Goal: Task Accomplishment & Management: Complete application form

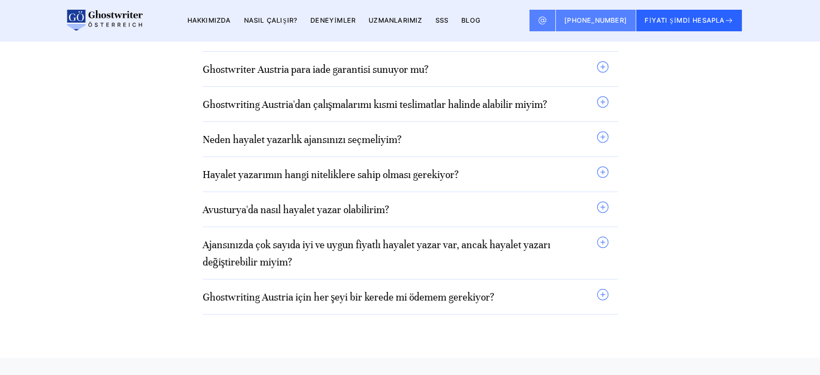
scroll to position [9557, 0]
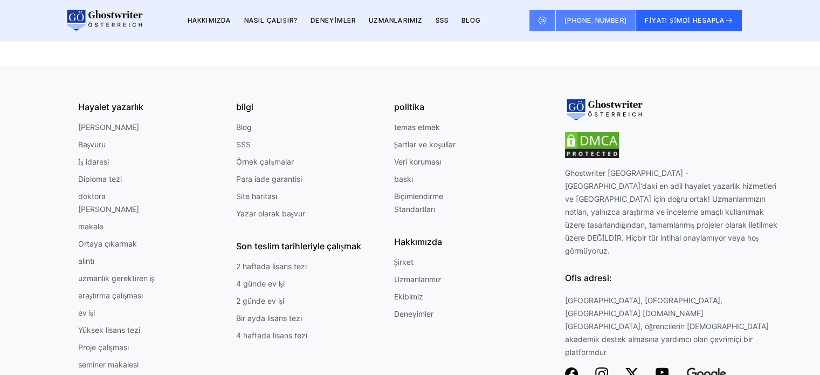
click at [295, 209] on font "Yazar olarak başvur" at bounding box center [270, 213] width 69 height 9
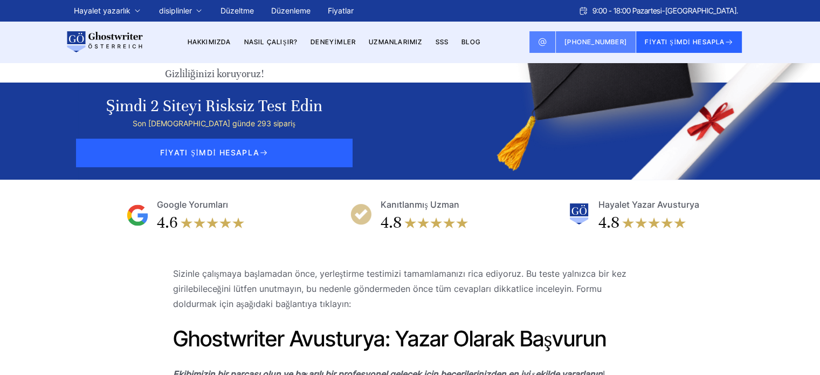
scroll to position [71, 0]
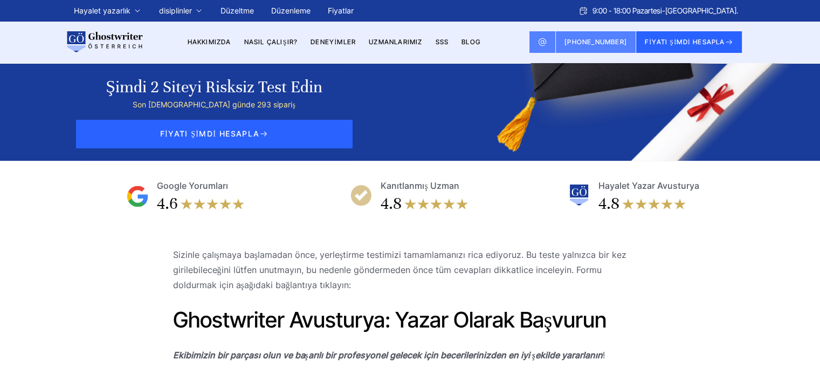
drag, startPoint x: 420, startPoint y: 320, endPoint x: 382, endPoint y: 300, distance: 43.2
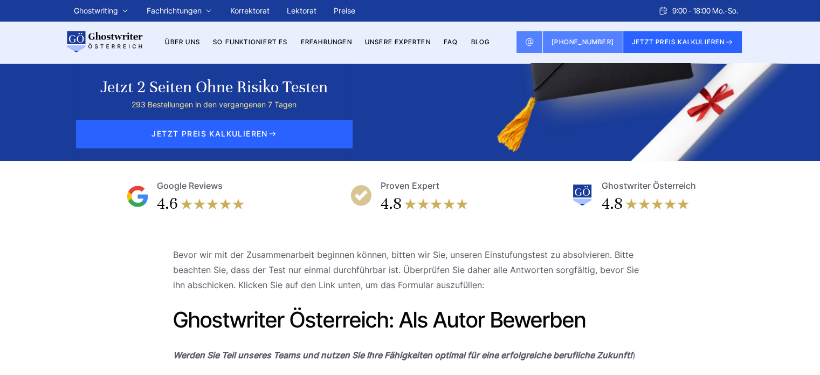
click at [418, 317] on link "Ghostwriter Österreich: Als Autor Bewerben" at bounding box center [379, 319] width 413 height 26
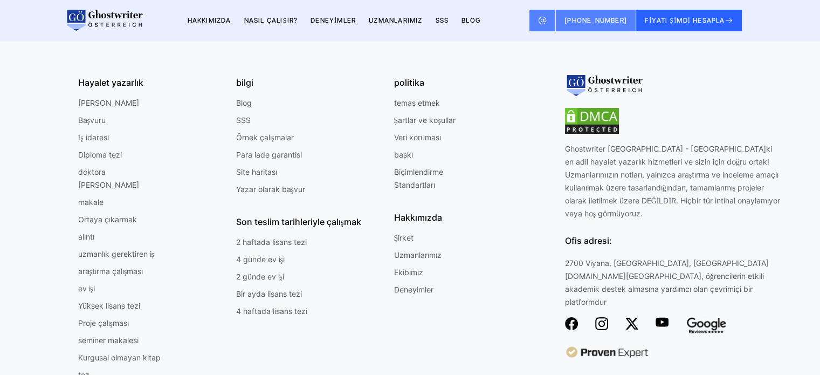
scroll to position [9585, 0]
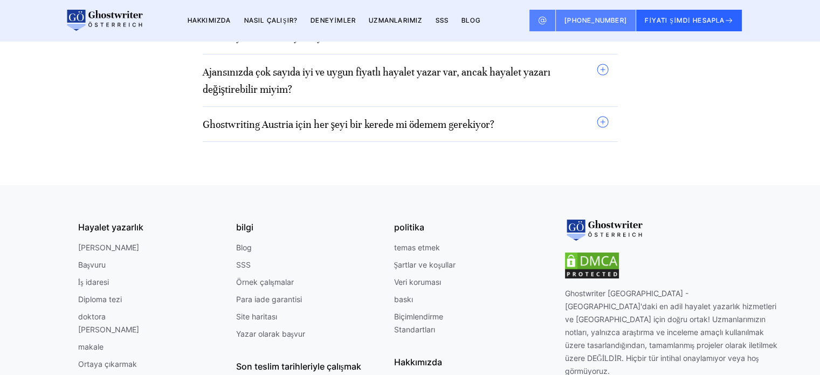
scroll to position [9463, 0]
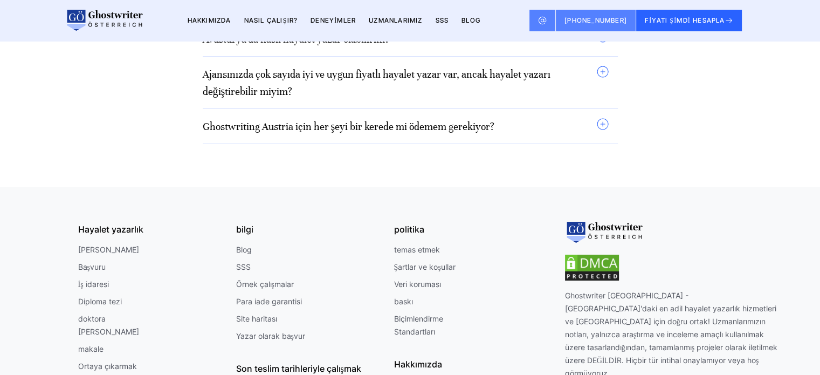
click at [285, 331] on font "Yazar olarak başvur" at bounding box center [270, 335] width 69 height 9
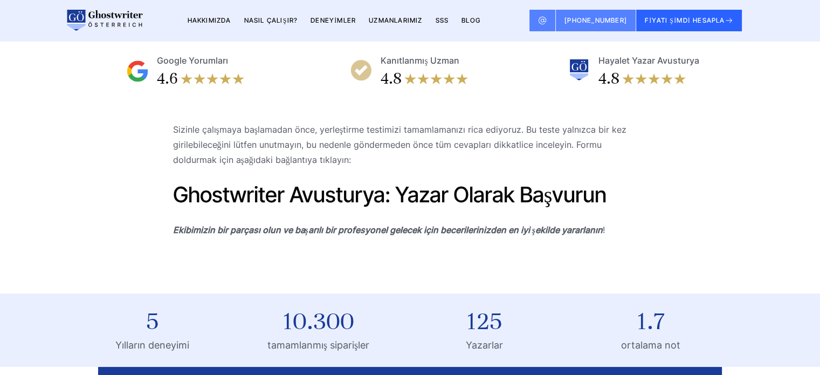
scroll to position [216, 0]
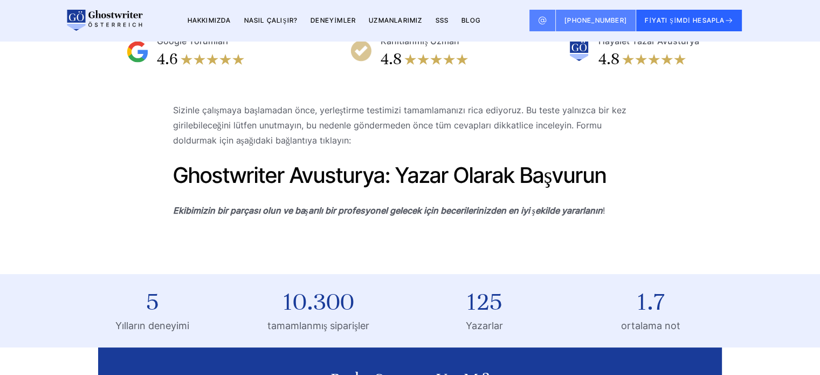
click at [315, 172] on font "Ghostwriter Avusturya: Yazar olarak başvurun" at bounding box center [390, 175] width 434 height 26
